Goal: Go to known website

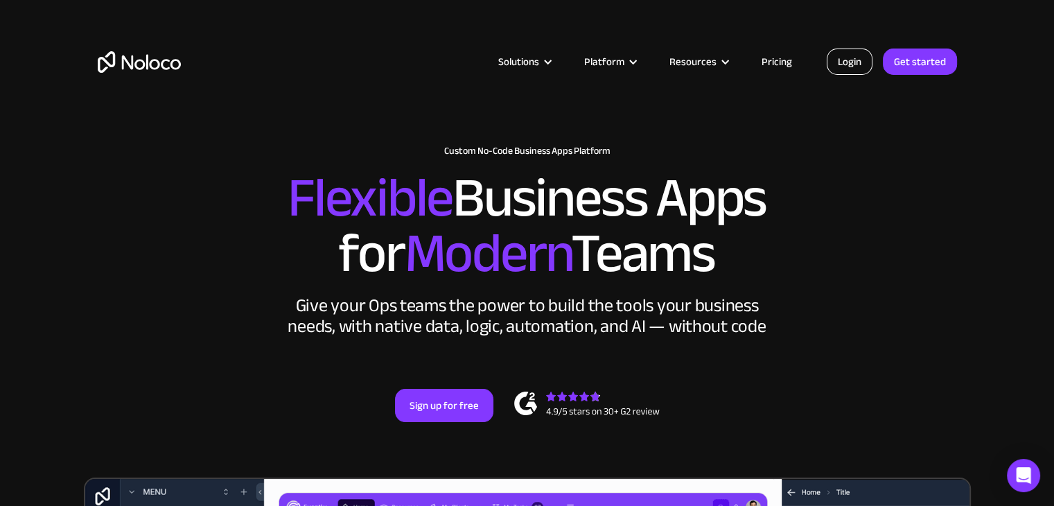
click at [848, 59] on link "Login" at bounding box center [850, 62] width 46 height 26
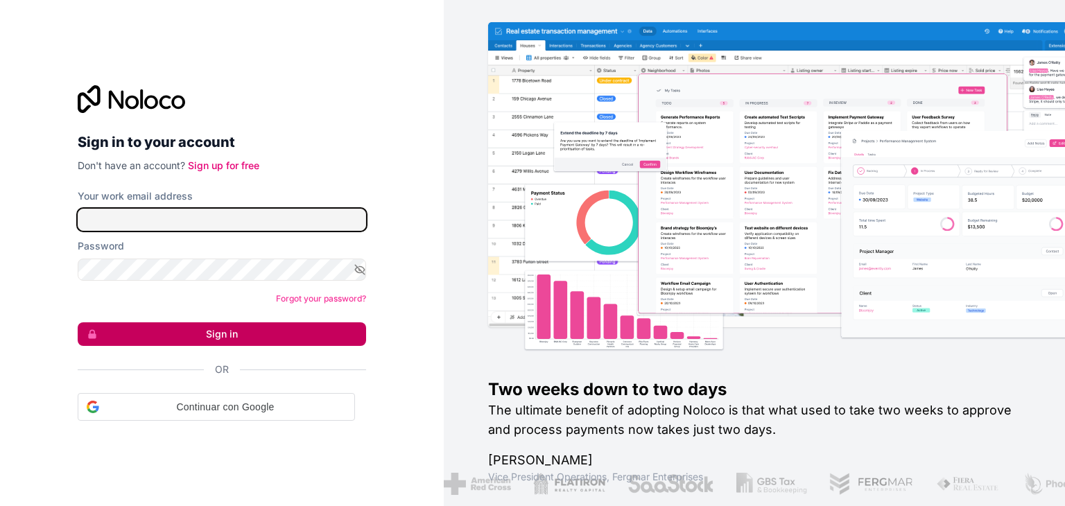
type input "sdelgado@prometheusrm.com"
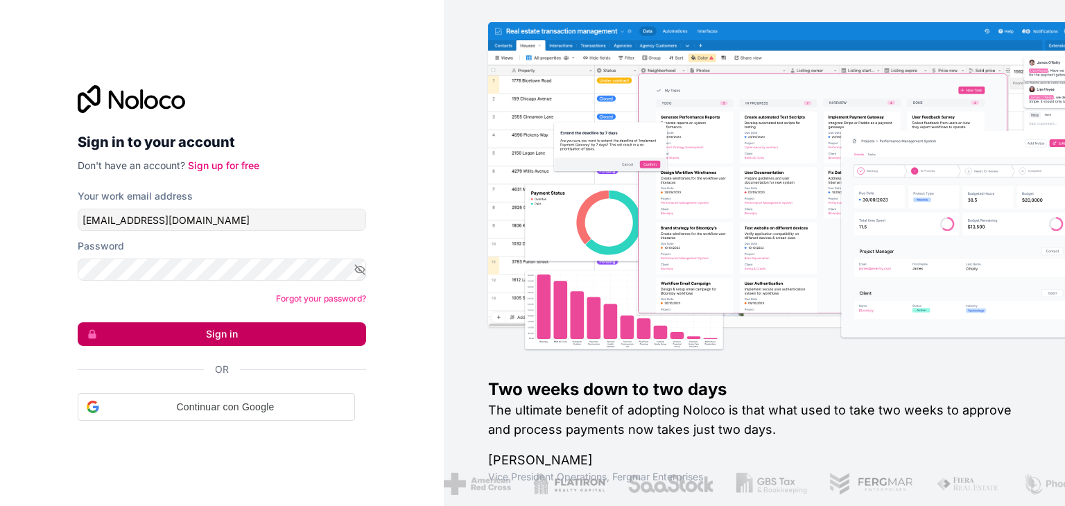
click at [327, 324] on button "Sign in" at bounding box center [222, 334] width 288 height 24
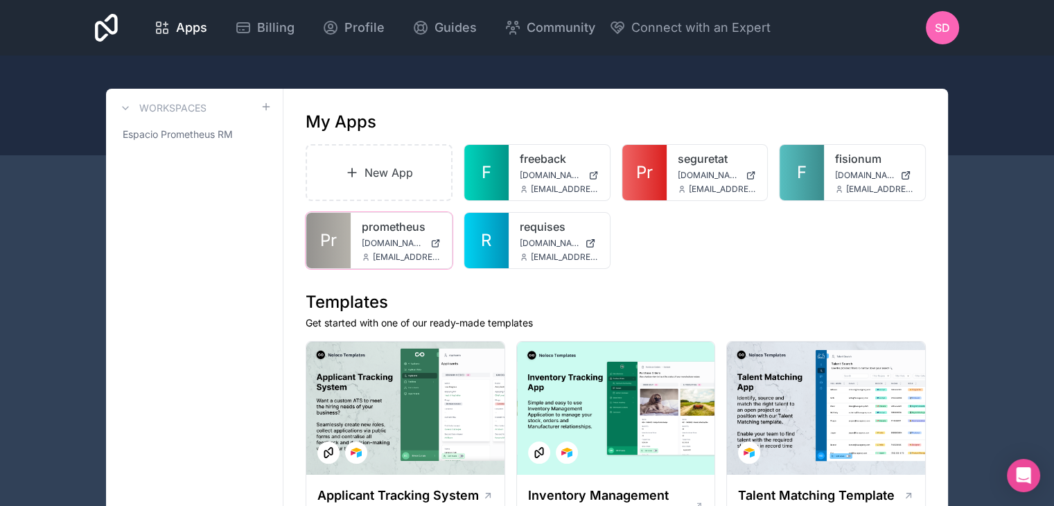
click at [0, 0] on icon at bounding box center [0, 0] width 0 height 0
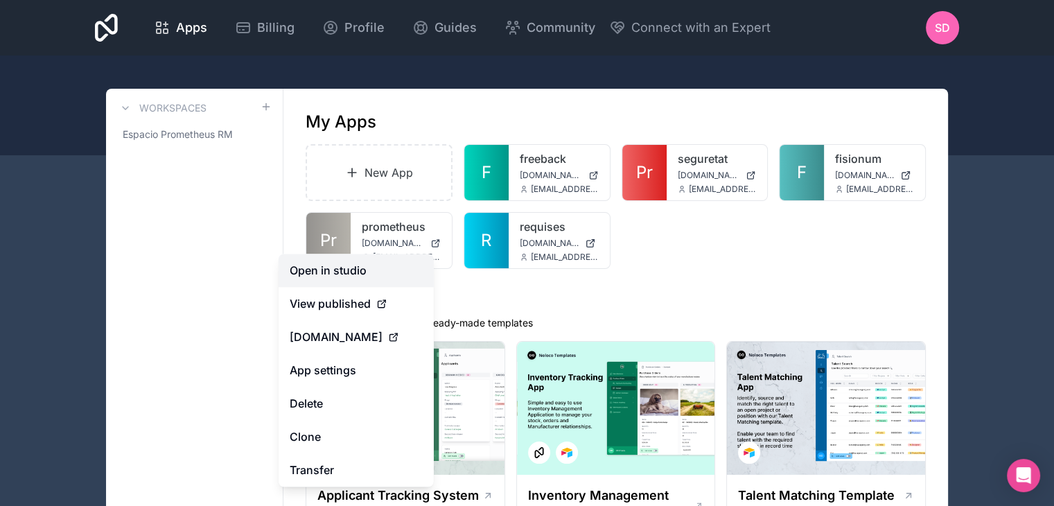
click at [394, 263] on link "Open in studio" at bounding box center [356, 270] width 155 height 33
